Goal: Transaction & Acquisition: Purchase product/service

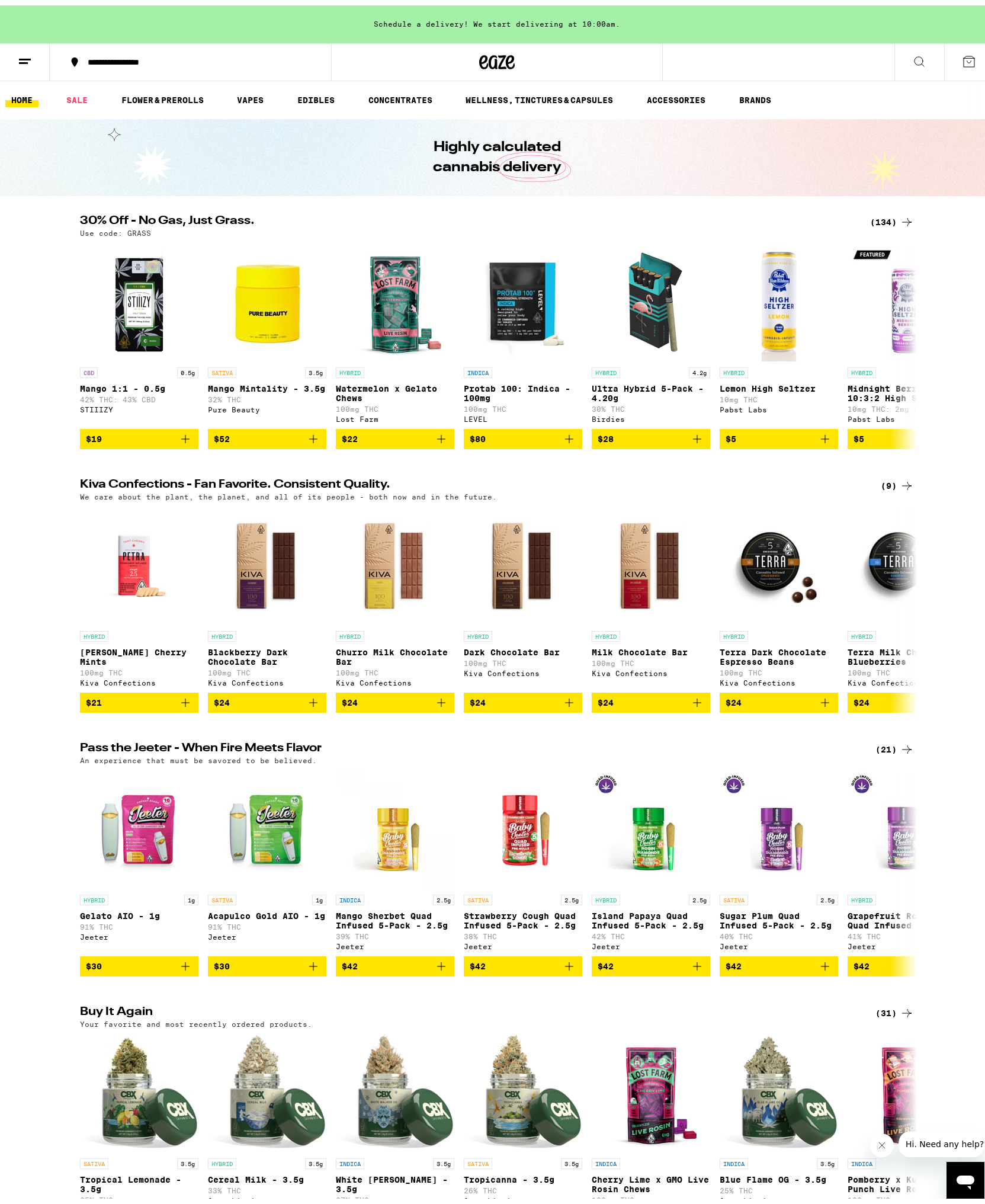
click at [569, 19] on div "Schedule a delivery! We start delivering at 10:00am." at bounding box center [497, 19] width 994 height 38
